Goal: Task Accomplishment & Management: Manage account settings

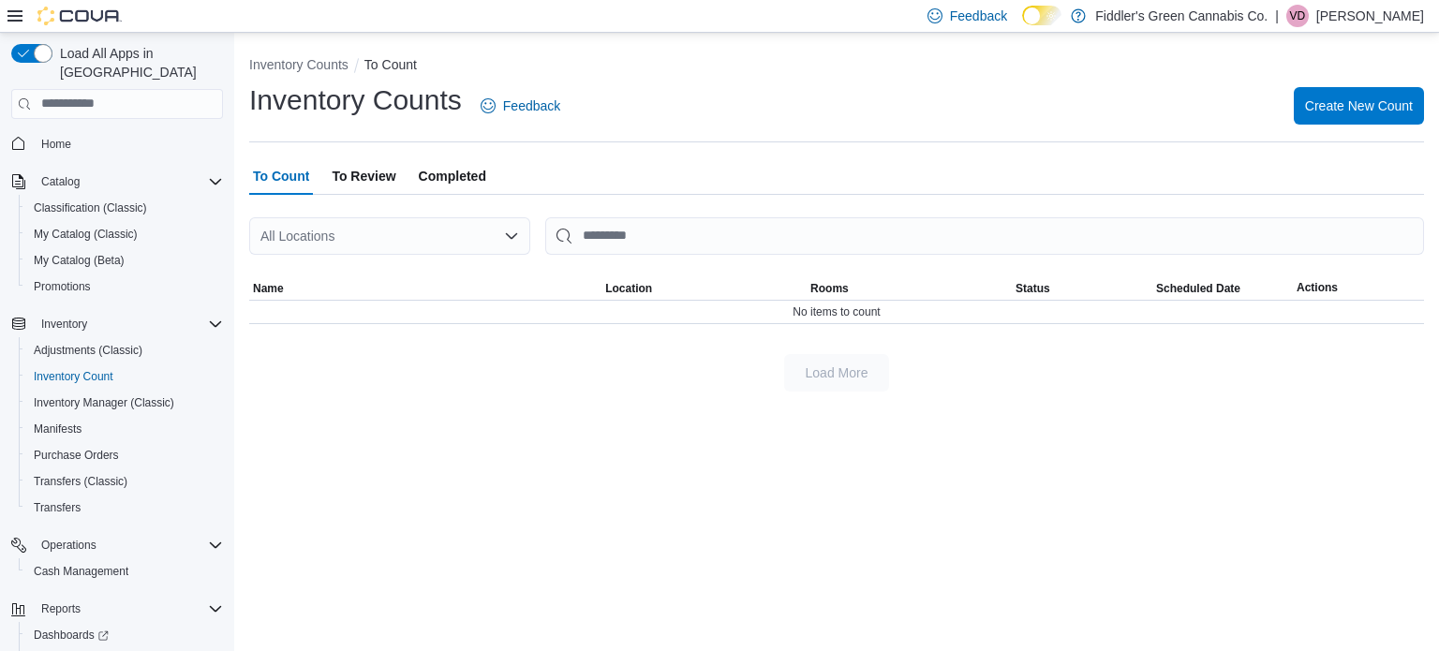
click at [387, 178] on span "To Review" at bounding box center [364, 175] width 64 height 37
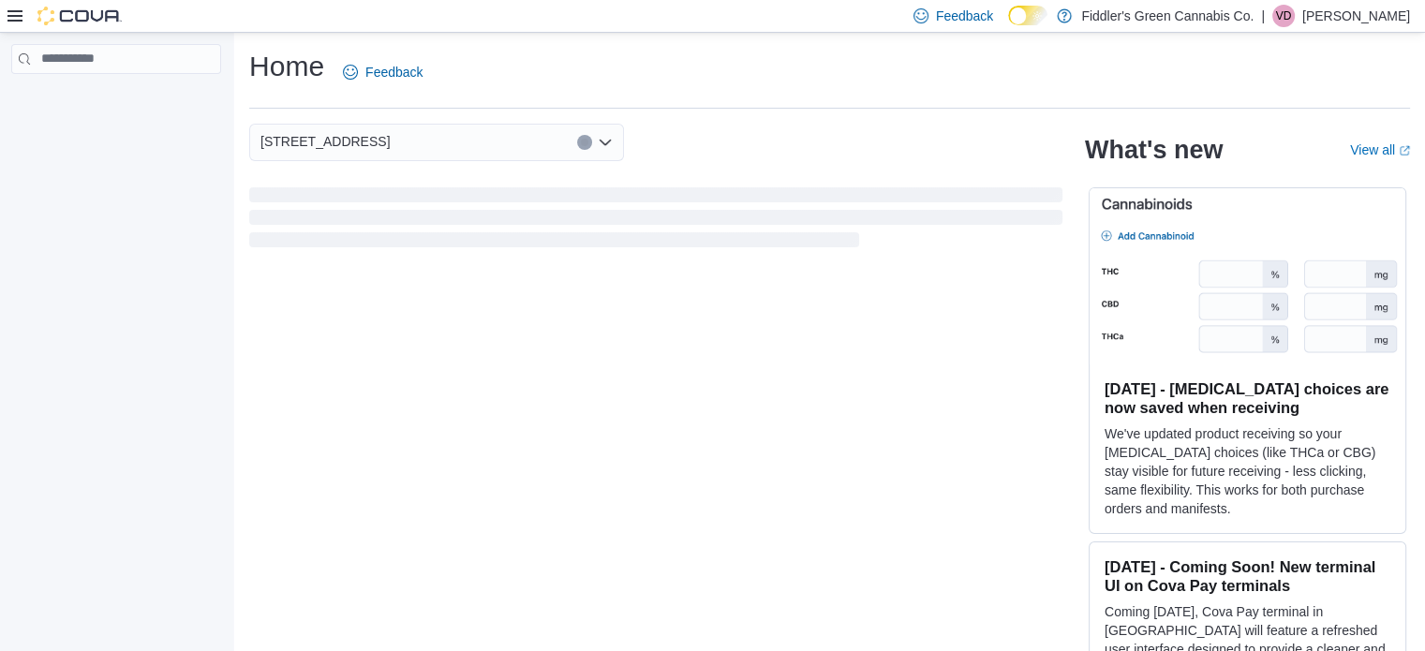
click at [1375, 18] on p "Vincent Deleau" at bounding box center [1356, 16] width 108 height 22
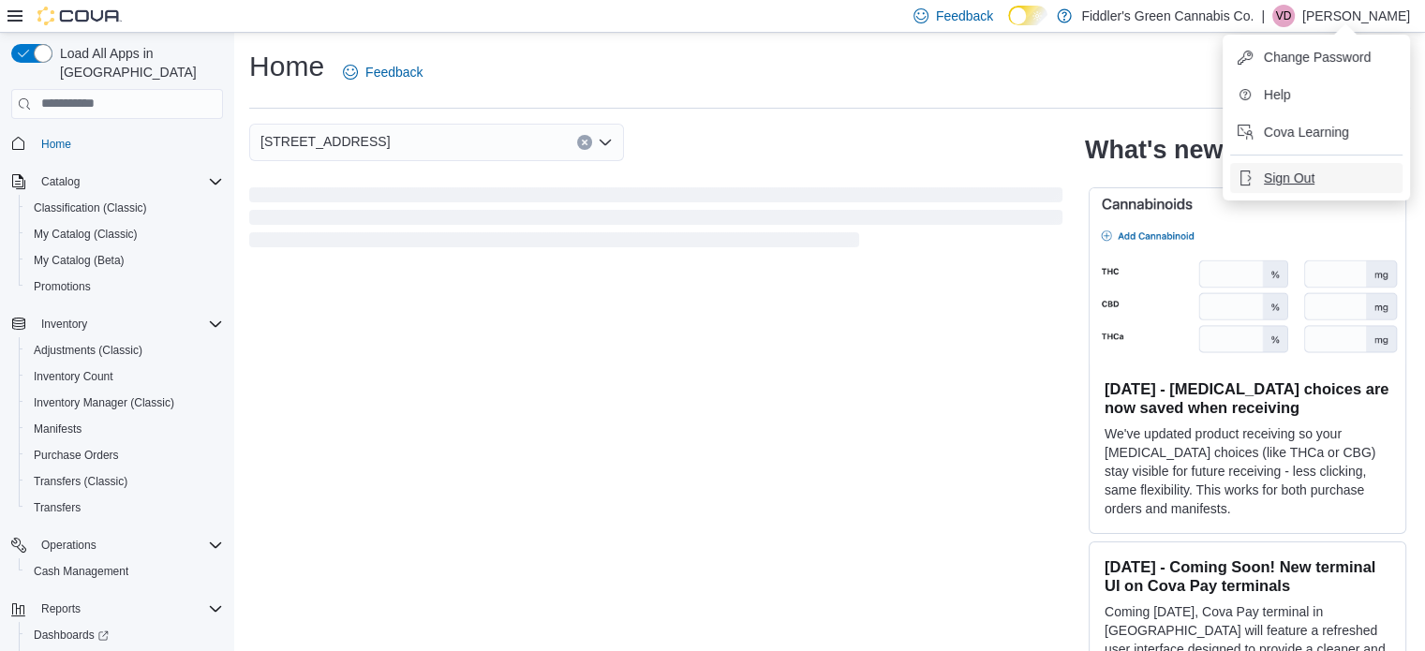
click at [1324, 176] on button "Sign Out" at bounding box center [1316, 178] width 172 height 30
